Goal: Navigation & Orientation: Find specific page/section

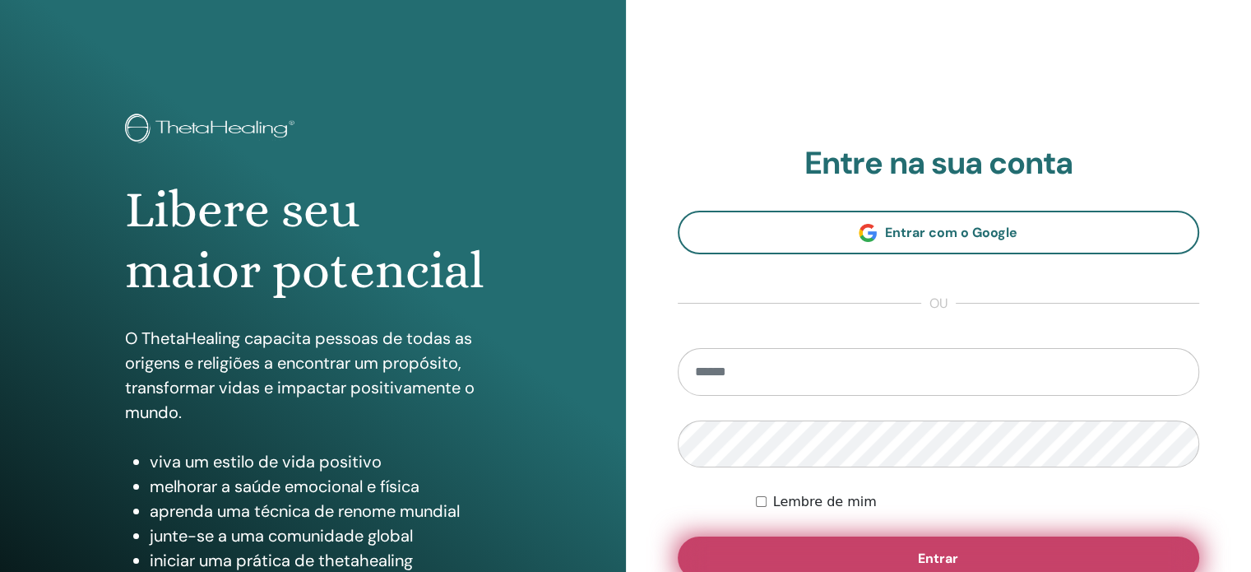
type input "**********"
click at [748, 543] on button "Entrar" at bounding box center [939, 557] width 522 height 43
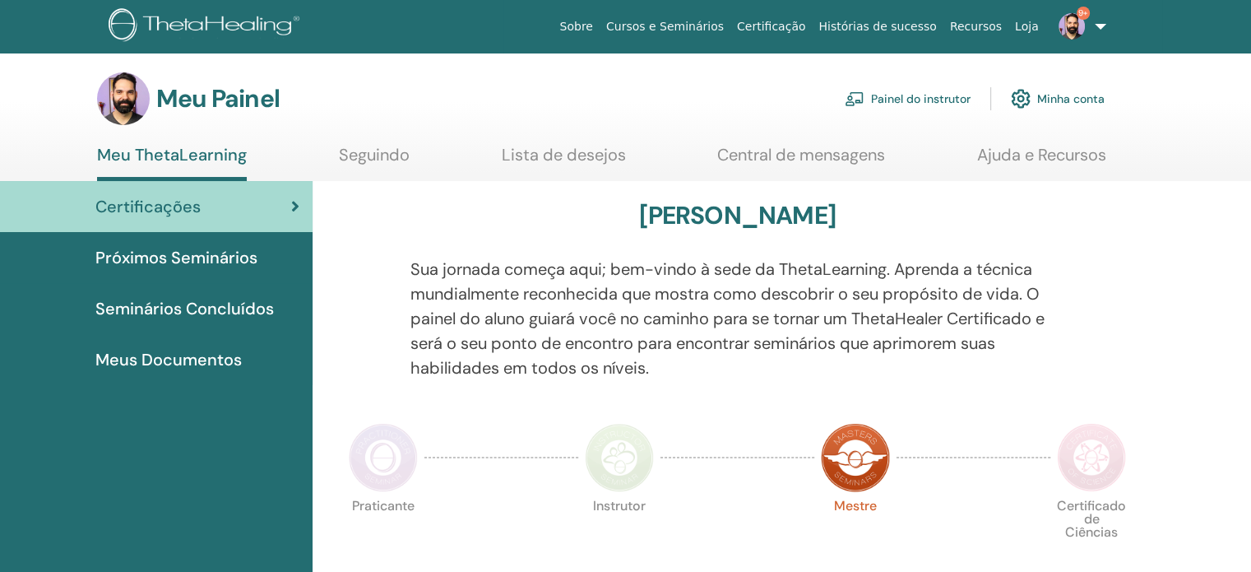
click at [876, 104] on font "Painel do instrutor" at bounding box center [921, 99] width 100 height 15
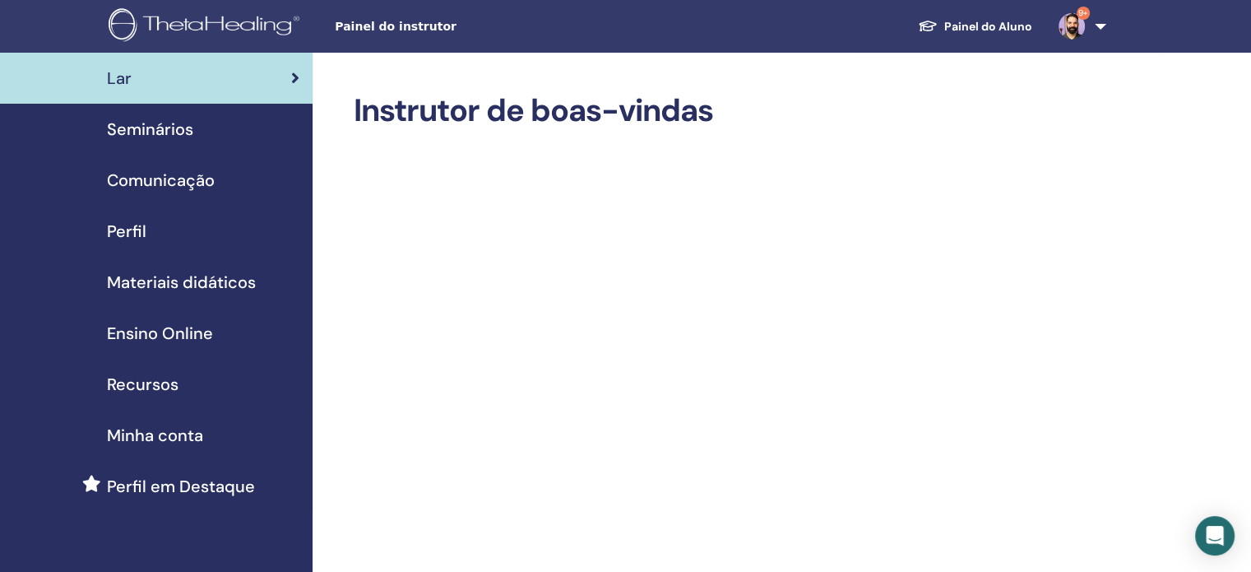
click at [156, 123] on font "Seminários" at bounding box center [150, 128] width 86 height 21
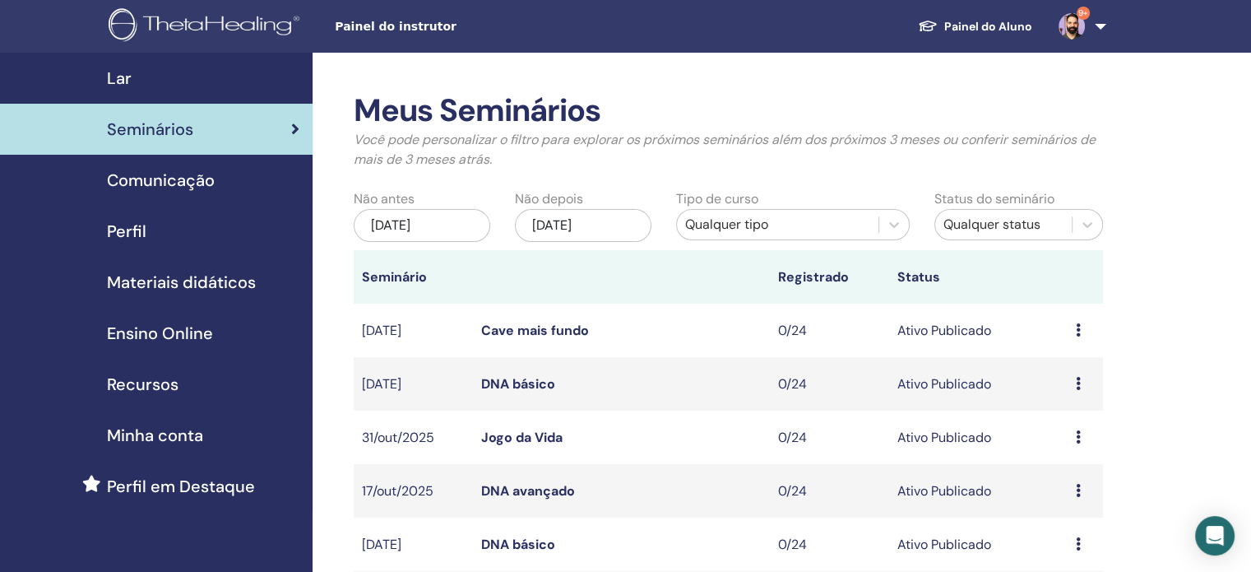
click at [173, 335] on font "Ensino Online" at bounding box center [160, 332] width 106 height 21
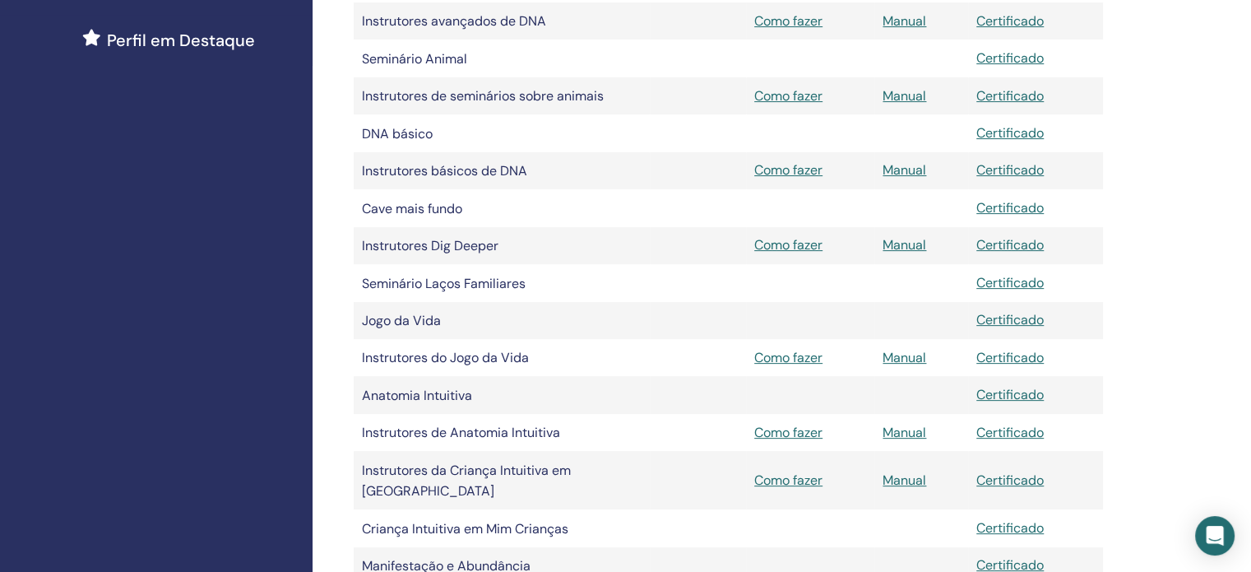
scroll to position [329, 0]
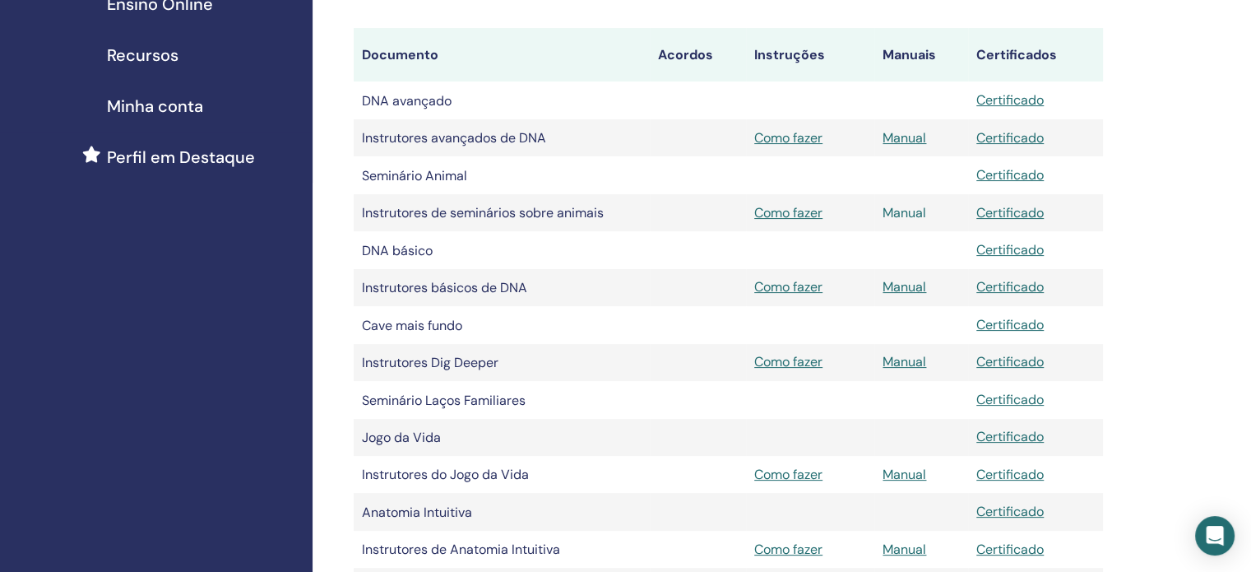
click at [915, 216] on font "Manual" at bounding box center [905, 212] width 44 height 17
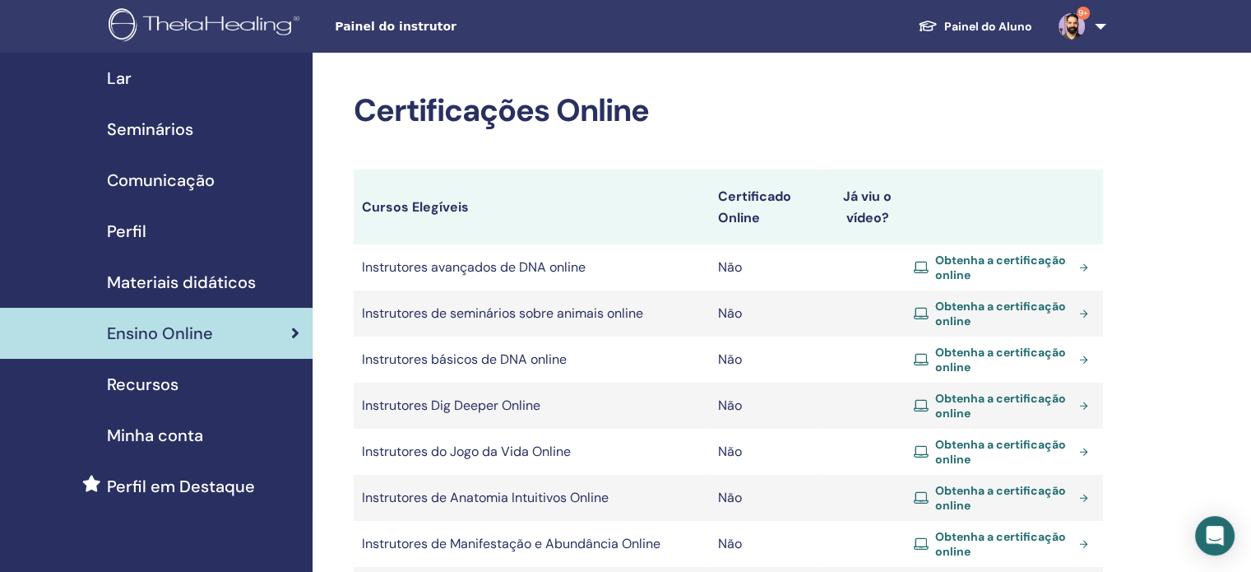
click at [213, 276] on font "Materiais didáticos" at bounding box center [181, 281] width 149 height 21
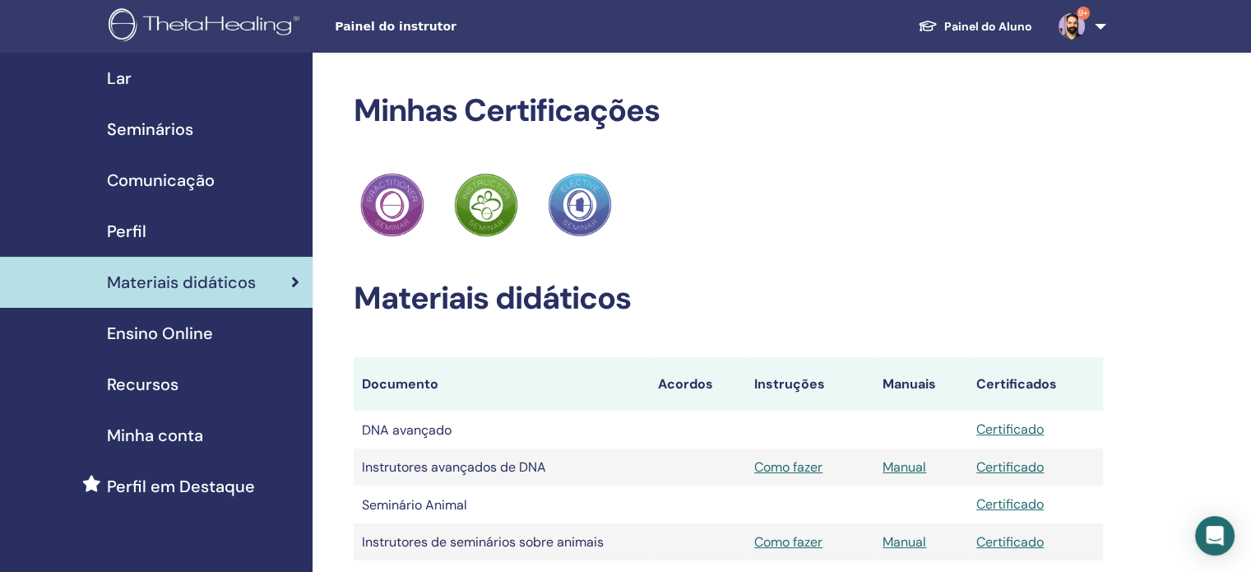
click at [122, 81] on font "Lar" at bounding box center [119, 77] width 25 height 21
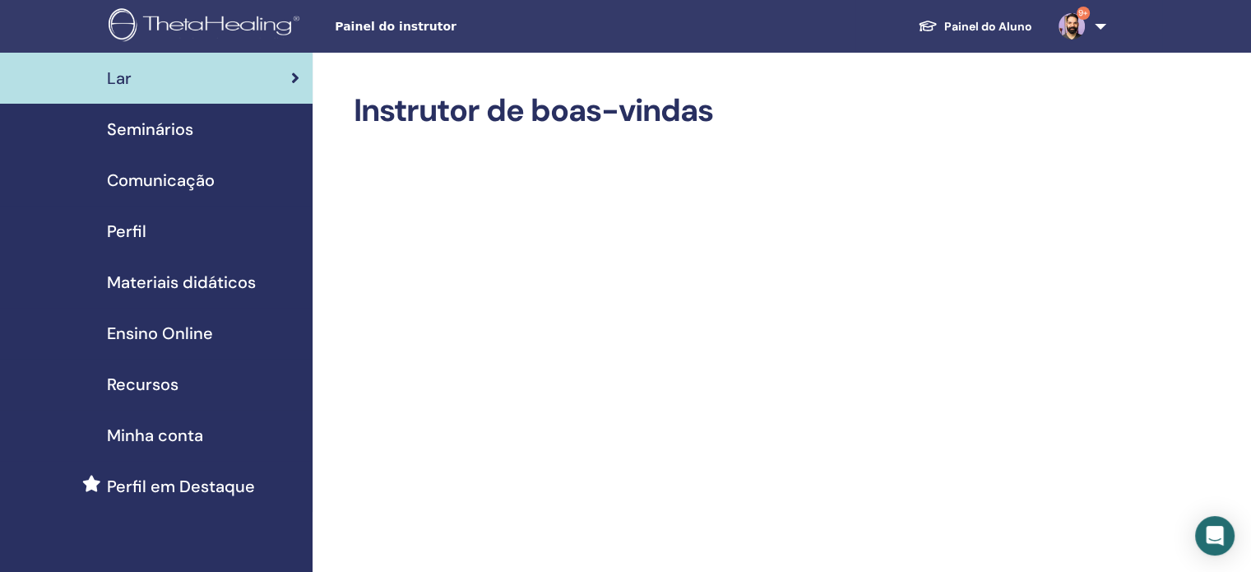
click at [158, 227] on div "Perfil" at bounding box center [156, 231] width 286 height 25
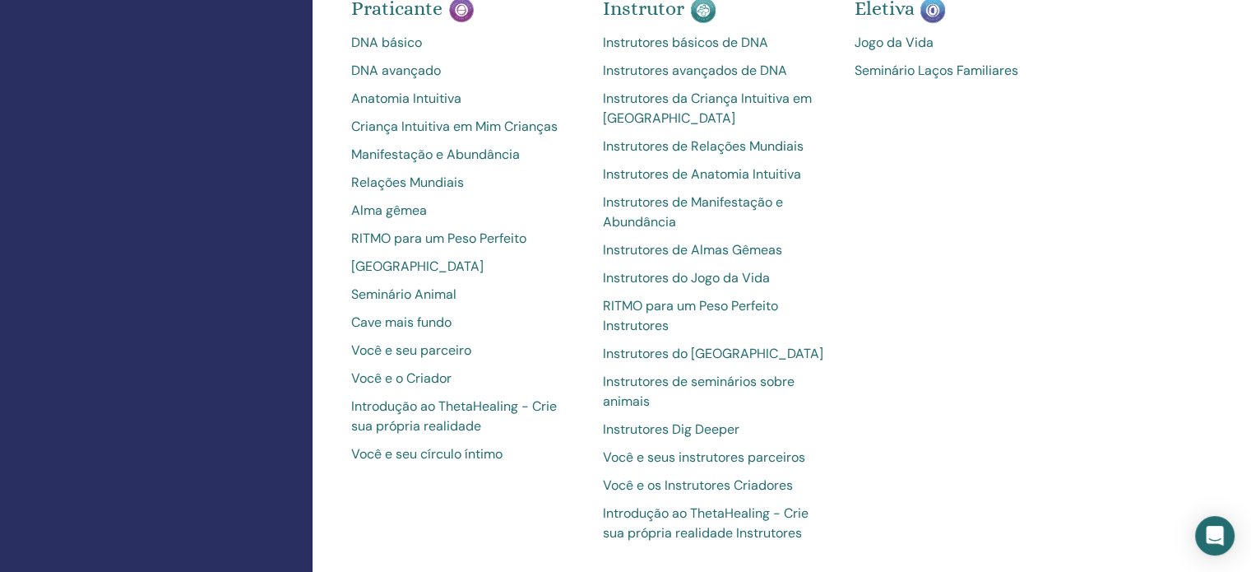
scroll to position [905, 0]
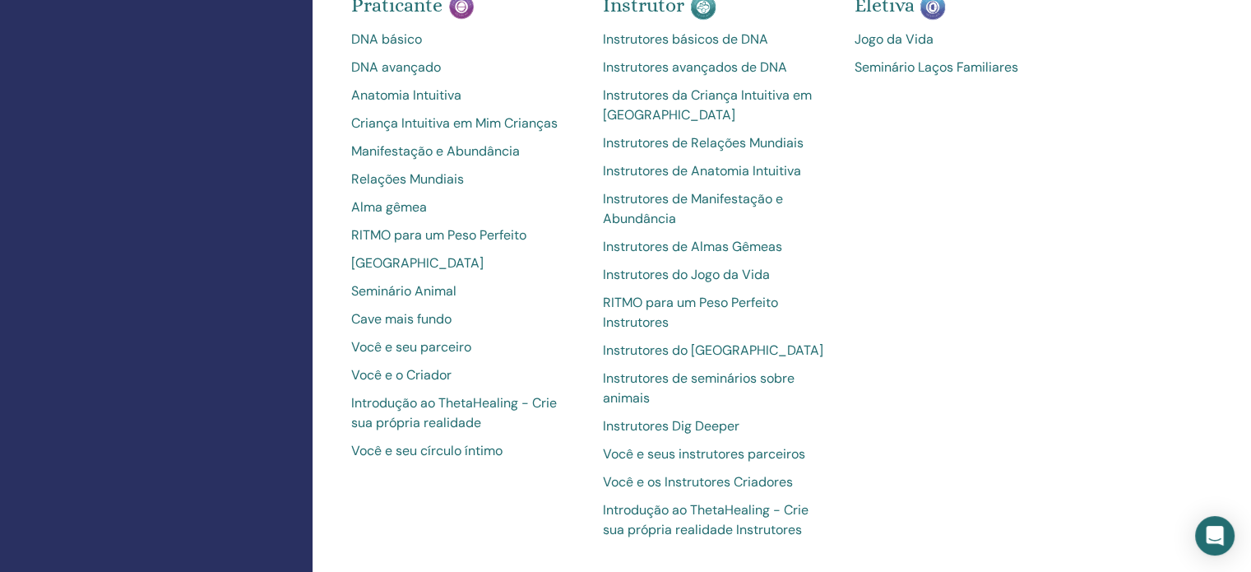
click at [730, 501] on font "Introdução ao ThetaHealing - Crie sua própria realidade Instrutores" at bounding box center [706, 519] width 206 height 37
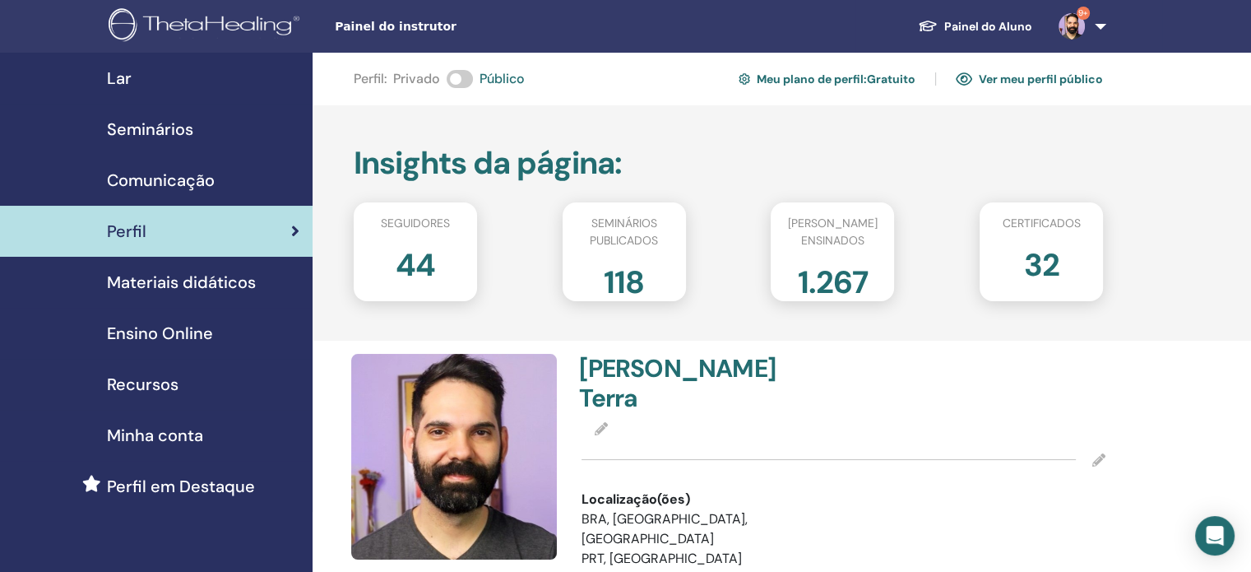
click at [1027, 81] on font "Ver meu perfil público" at bounding box center [1041, 79] width 124 height 15
